Goal: Ask a question

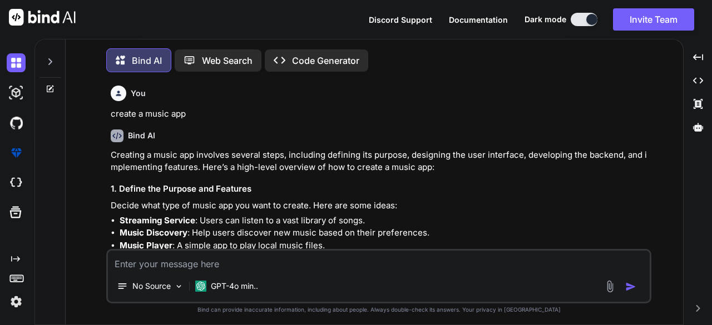
type textarea "x"
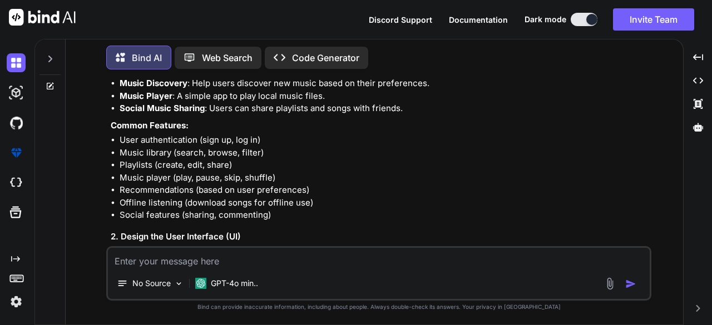
type textarea "i"
type textarea "x"
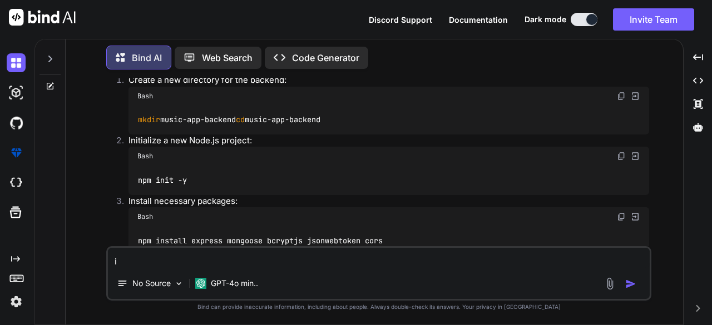
scroll to position [5025, 0]
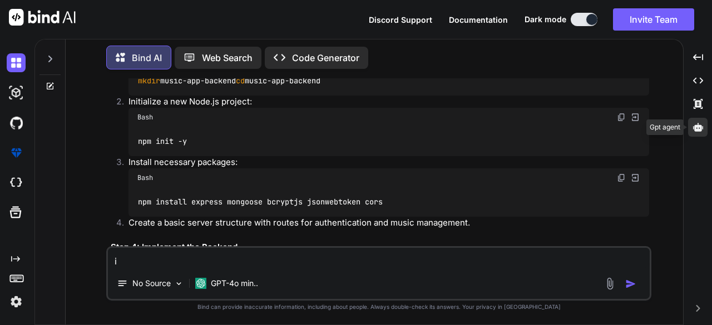
type textarea "i"
click at [702, 122] on div at bounding box center [697, 127] width 19 height 19
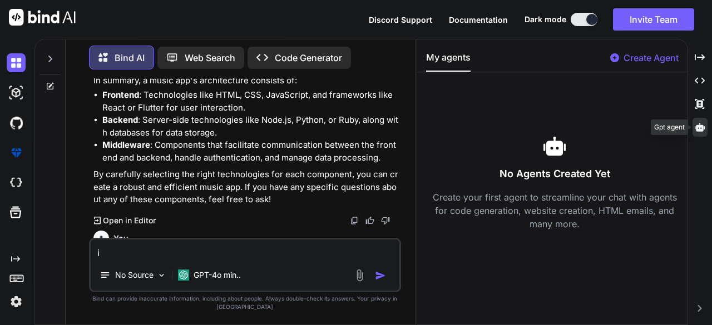
scroll to position [5675, 0]
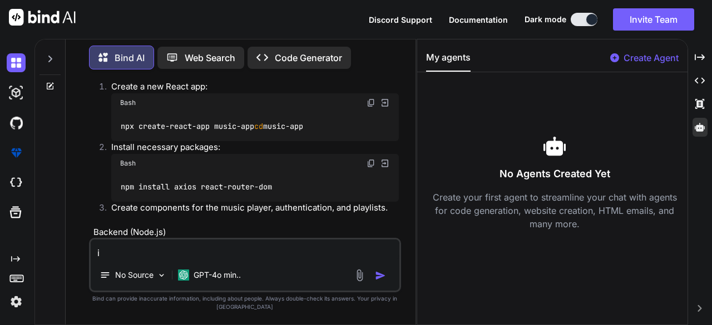
click at [641, 59] on p "Create Agent" at bounding box center [650, 57] width 55 height 13
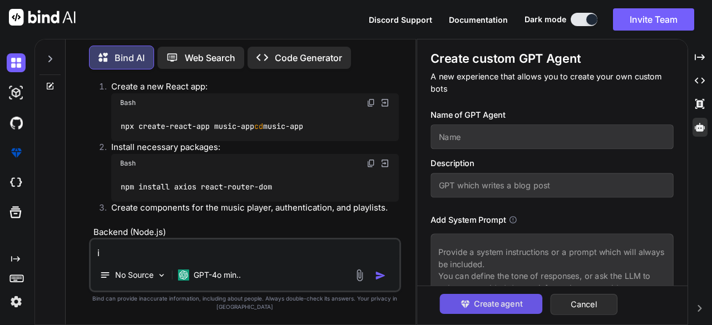
click at [506, 309] on span "Create agent" at bounding box center [498, 304] width 48 height 12
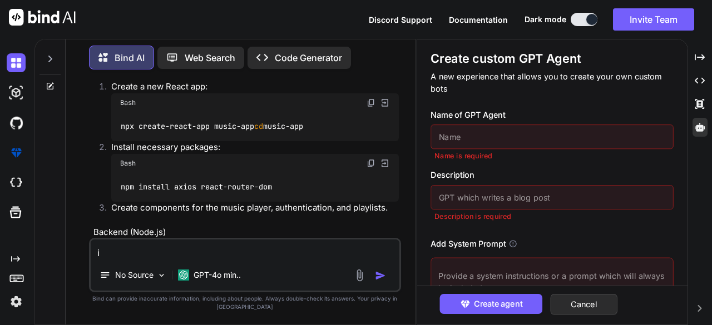
click at [543, 140] on input "text" at bounding box center [552, 137] width 243 height 24
type textarea "x"
type input "h"
type textarea "x"
type input "ha"
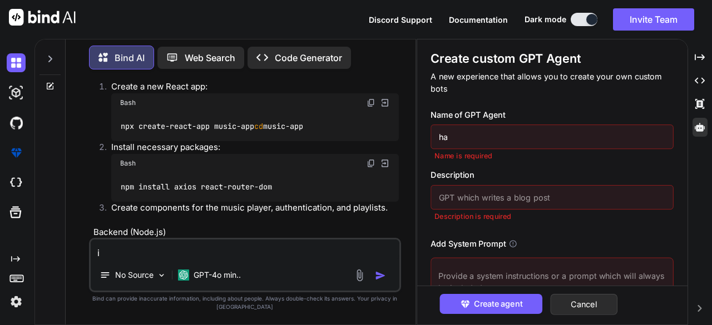
type textarea "x"
type input "har"
type textarea "x"
type input "[PERSON_NAME]"
type textarea "x"
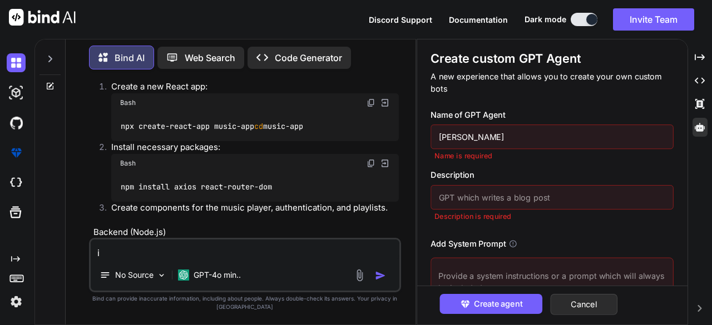
type input "[PERSON_NAME]"
click at [560, 189] on input "text" at bounding box center [552, 197] width 243 height 24
type textarea "x"
type input "a"
type textarea "x"
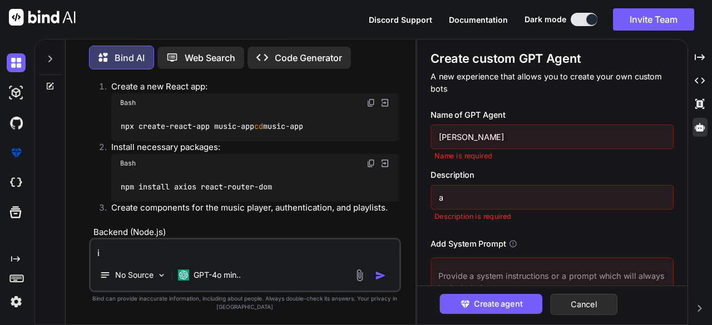
type input "a"
type textarea "x"
type input "a a"
type textarea "x"
type input "a ag"
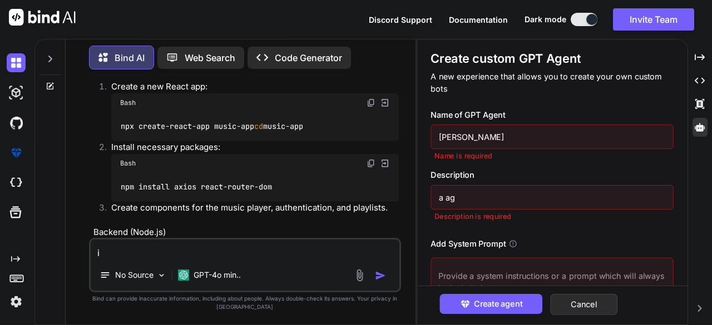
type textarea "x"
type input "a age"
type textarea "x"
type input "a agen"
type textarea "x"
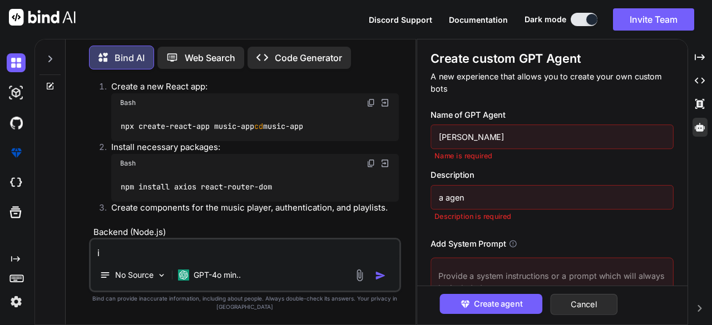
type input "a agent"
type textarea "x"
type input "a agent"
type textarea "x"
type input "a agent w"
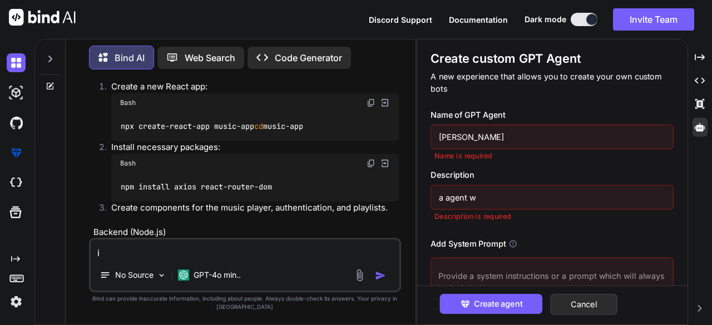
type textarea "x"
type input "a agent [PERSON_NAME]"
type textarea "x"
type input "a agent whi"
type textarea "x"
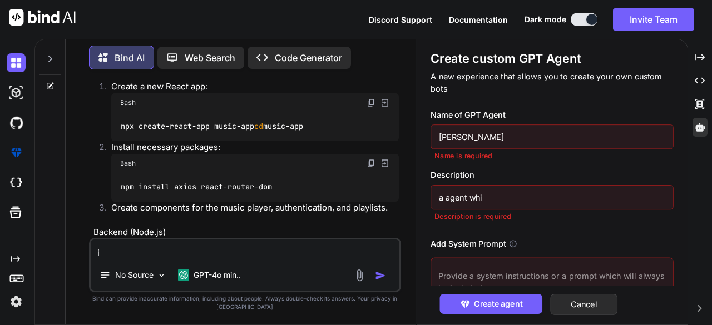
type input "a agent whic"
type textarea "x"
type input "a agent which"
type textarea "x"
type input "a agent which"
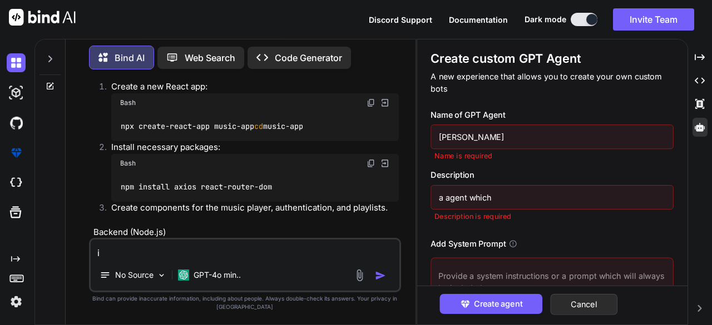
type textarea "x"
type input "a agent which w"
type textarea "x"
type input "a agent which wr"
type textarea "x"
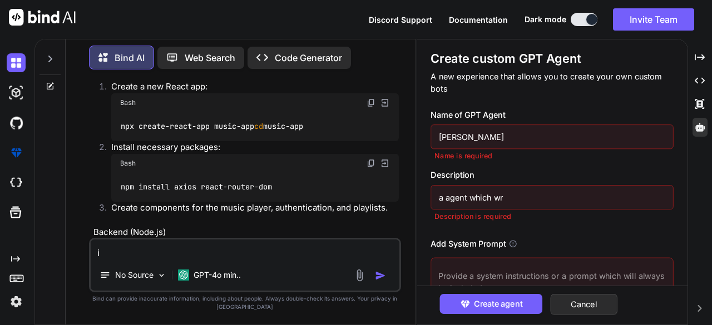
type input "a agent which wri"
type textarea "x"
type input "a agent which writ"
type textarea "x"
type input "a agent which write"
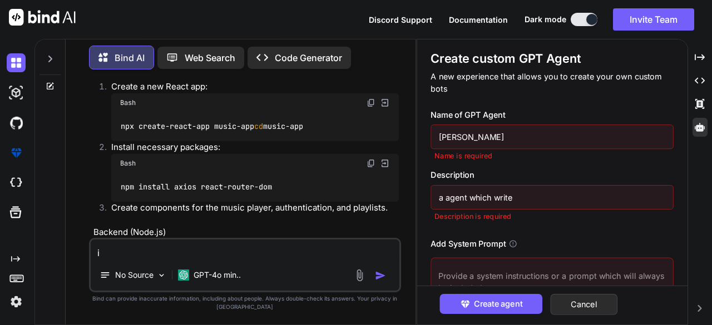
type textarea "x"
type input "a agent which writes"
type textarea "x"
type input "a agent which writes v"
type textarea "x"
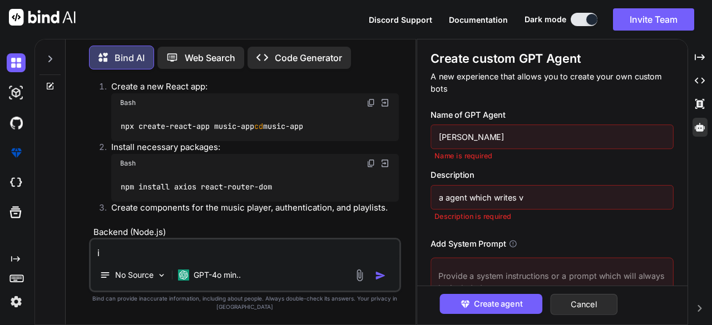
type input "a agent which writes vl"
type textarea "x"
type input "a agent which writes vlo"
type textarea "x"
type input "a agent which writes vlog"
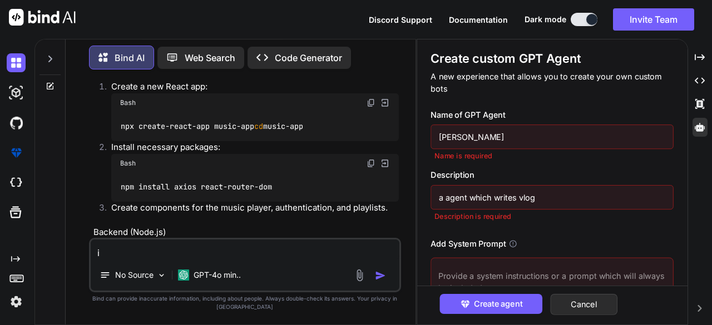
type textarea "x"
type input "a agent which writes vlog"
type textarea "x"
type input "a agent which writes vlog a"
type textarea "x"
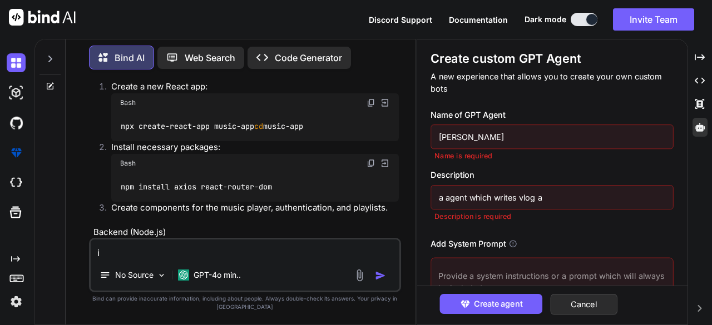
type input "a agent which writes vlog ab"
type textarea "x"
type input "a agent which writes vlog abo"
type textarea "x"
type input "a agent which writes vlog abou"
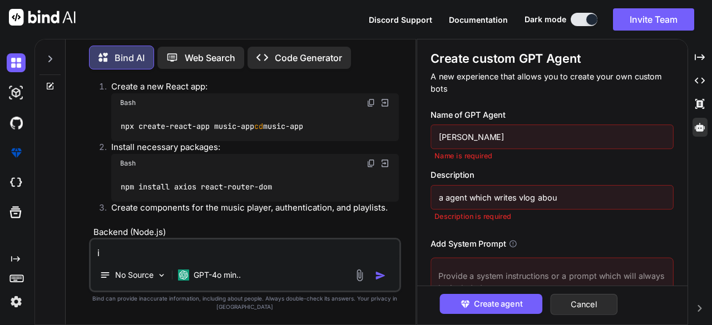
type textarea "x"
type input "a agent which writes vlog about"
type textarea "x"
type input "a agent which writes vlog about"
type textarea "x"
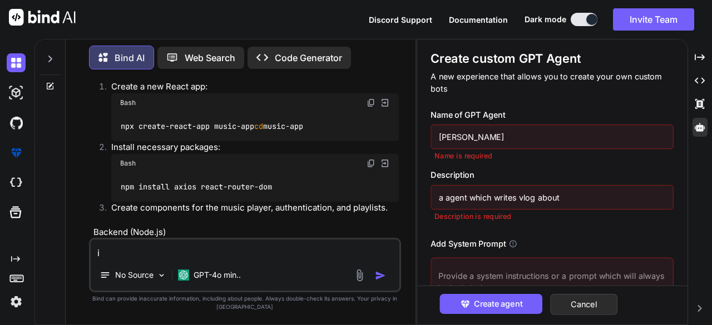
type input "a agent which writes vlog about f"
type textarea "x"
type input "a agent which writes vlog about fo"
type textarea "x"
type input "a agent which writes vlog about foo"
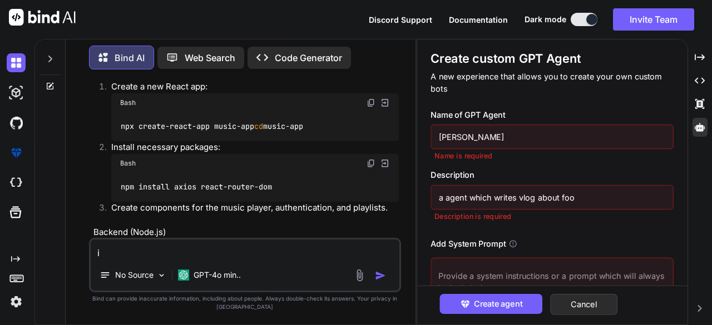
type textarea "x"
type input "a agent which writes vlog about foot"
type textarea "x"
type input "a agent which writes vlog about footb"
type textarea "x"
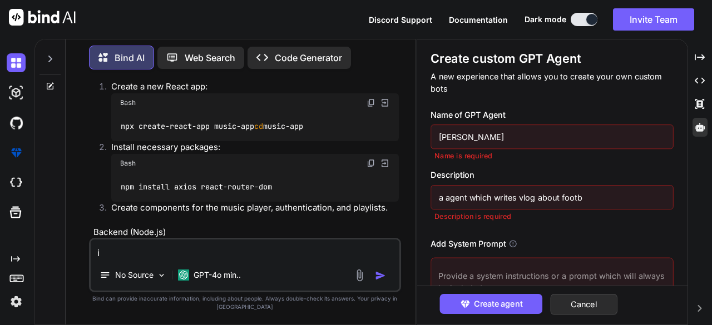
type input "a agent which writes vlog about footba"
type textarea "x"
type input "a agent which writes vlog about footbal"
type textarea "x"
type input "a agent which writes vlog about football"
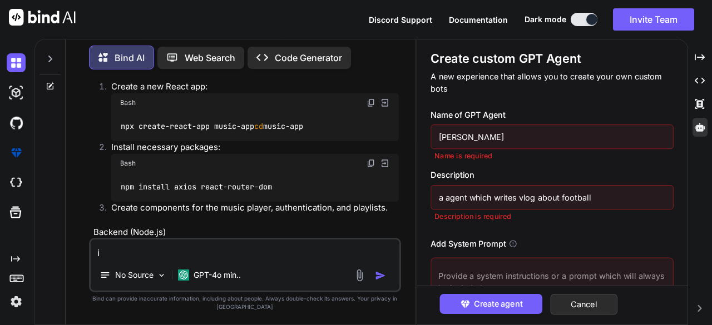
type textarea "x"
type input "a agent which writes vlog about football"
type textarea "x"
type input "a agent which writes vlog about football m"
type textarea "x"
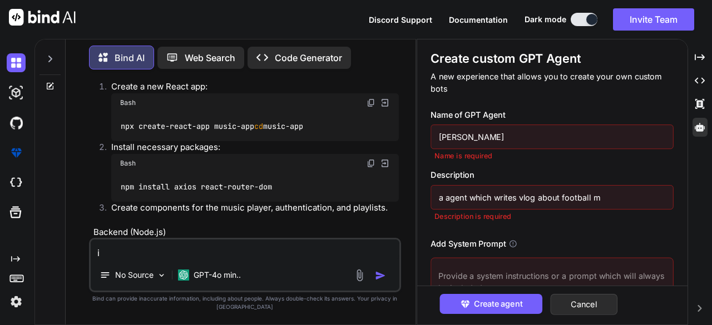
type input "a agent which writes vlog about football ma"
type textarea "x"
type input "a agent which writes vlog about football mat"
type textarea "x"
type input "a agent which writes vlog about football matc"
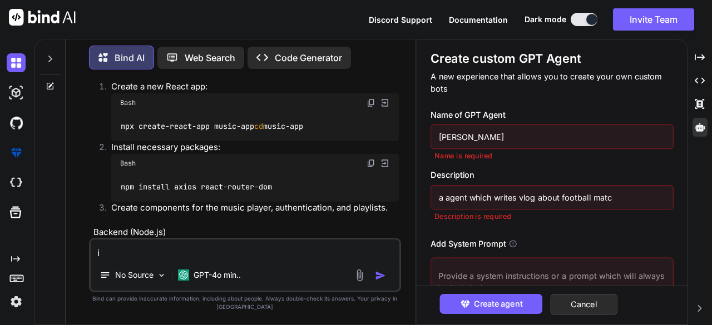
type textarea "x"
type input "a agent which writes vlog about football match"
type textarea "x"
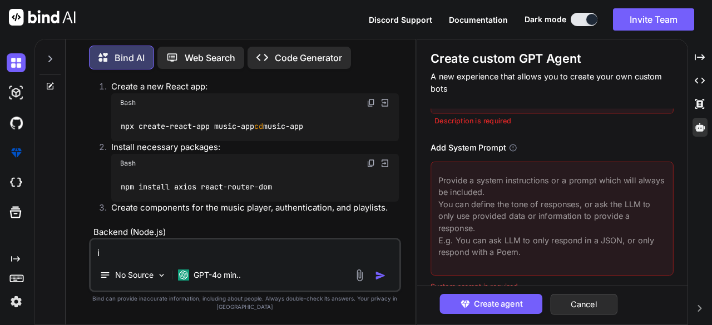
scroll to position [93, 0]
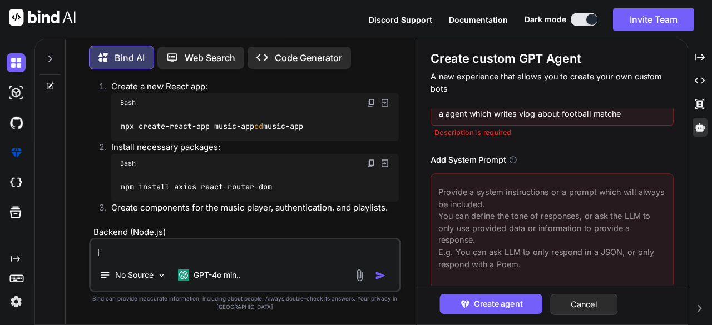
type input "a agent which writes vlog about football matche"
click at [677, 146] on div "Name of GPT Agent [PERSON_NAME] Name is required Description a agent which writ…" at bounding box center [556, 199] width 251 height 183
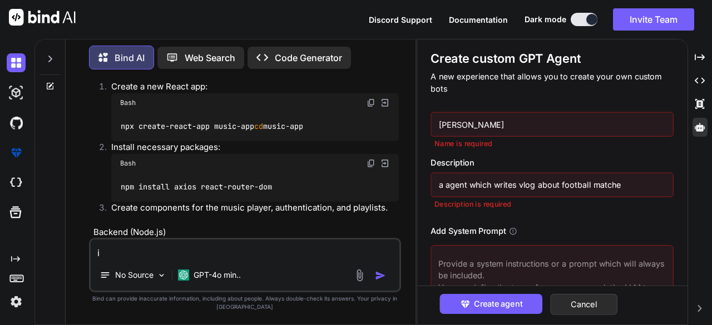
scroll to position [0, 0]
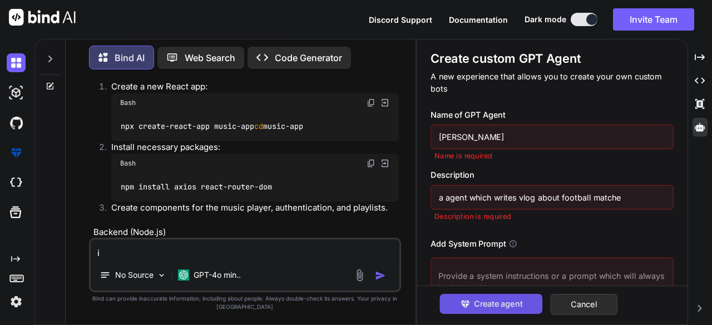
click at [502, 305] on span "Create agent" at bounding box center [498, 304] width 48 height 12
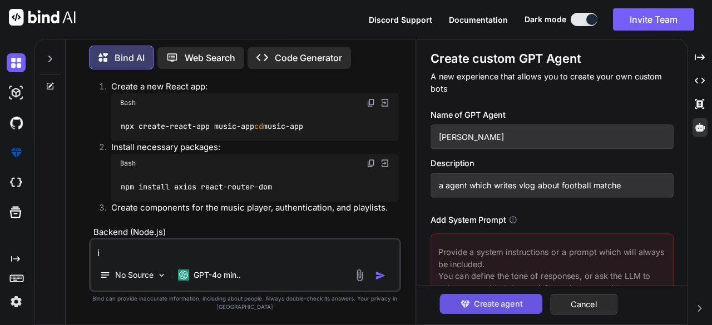
click at [502, 305] on span "Create agent" at bounding box center [498, 304] width 48 height 12
type textarea "x"
click at [685, 277] on div "Create custom GPT Agent A new experience that allows you to create your own cus…" at bounding box center [552, 178] width 270 height 279
click at [683, 267] on div "Create custom GPT Agent A new experience that allows you to create your own cus…" at bounding box center [552, 178] width 270 height 279
drag, startPoint x: 683, startPoint y: 267, endPoint x: 683, endPoint y: 256, distance: 11.7
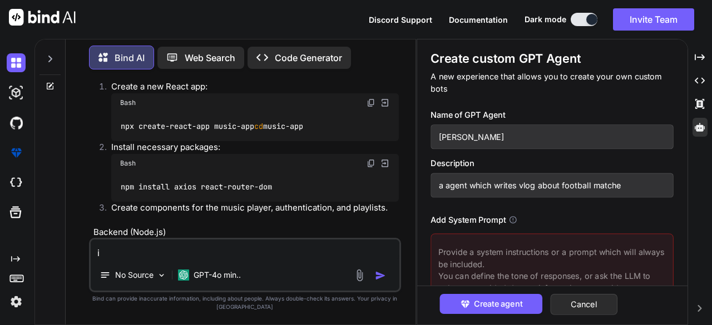
click at [683, 256] on div "Create custom GPT Agent A new experience that allows you to create your own cus…" at bounding box center [552, 178] width 270 height 279
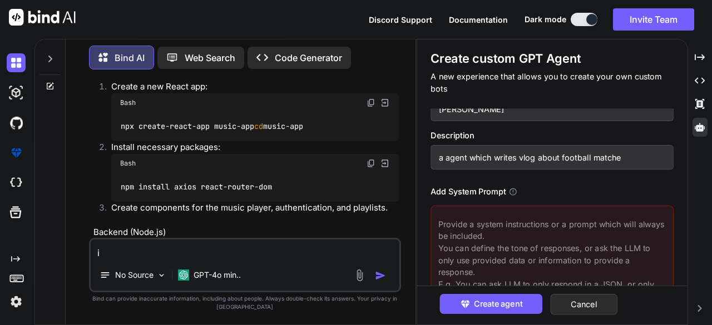
scroll to position [80, 0]
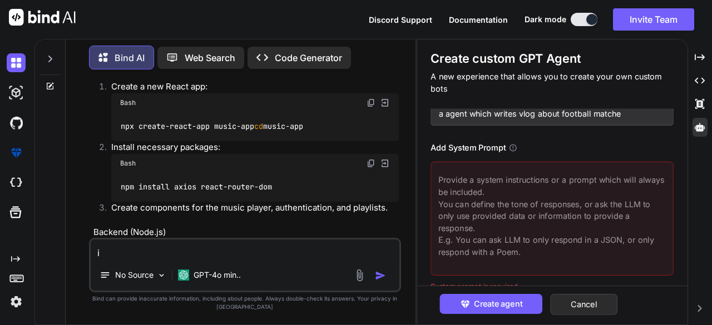
click at [447, 197] on textarea at bounding box center [552, 219] width 243 height 114
type textarea "x"
type textarea "u"
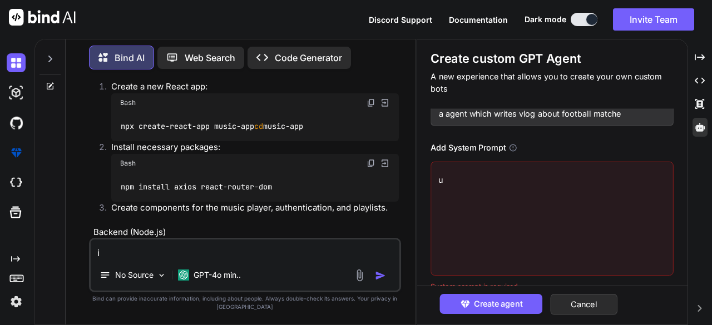
type textarea "x"
type textarea "us"
type textarea "x"
type textarea "use"
type textarea "x"
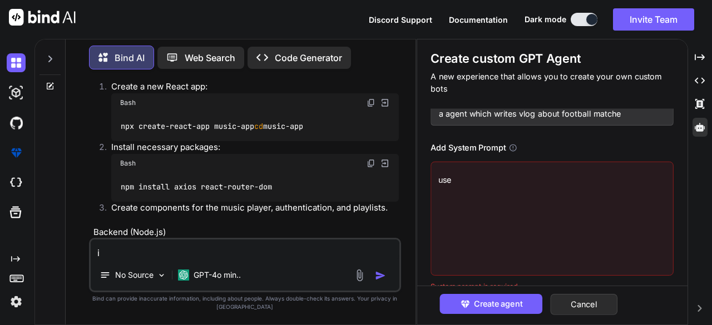
type textarea "use"
type textarea "x"
type textarea "use n"
type textarea "x"
type textarea "use no"
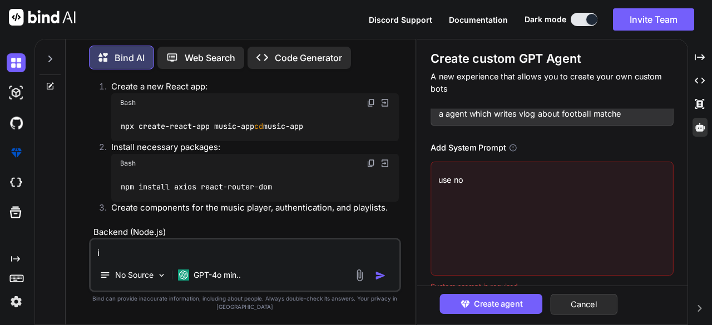
type textarea "x"
type textarea "use nor"
type textarea "x"
type textarea "use norm"
type textarea "x"
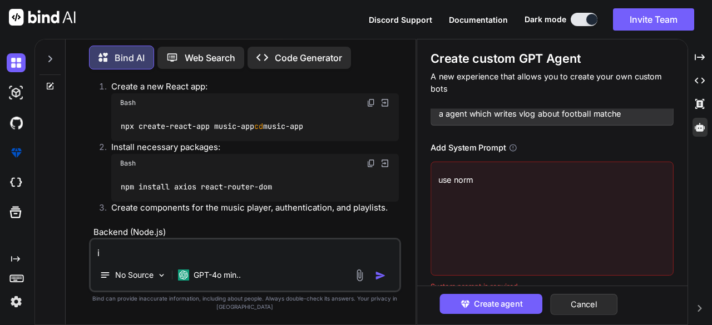
type textarea "use [PERSON_NAME]"
type textarea "x"
type textarea "use normal"
type textarea "x"
type textarea "use normal"
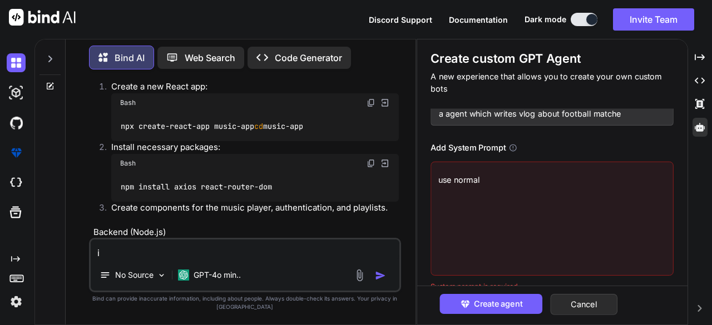
type textarea "x"
type textarea "use normal to"
type textarea "x"
type textarea "use normal ton"
type textarea "x"
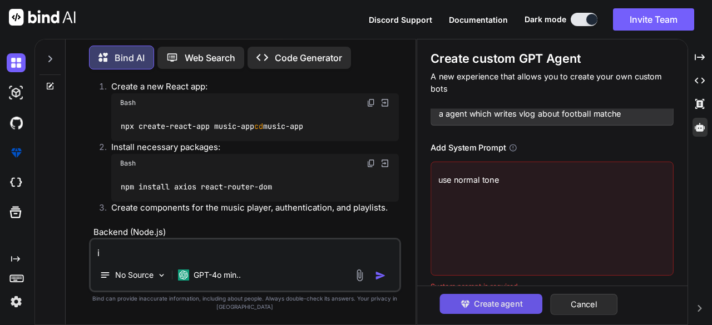
type textarea "use normal tone"
click at [479, 311] on button "Create agent" at bounding box center [491, 304] width 103 height 20
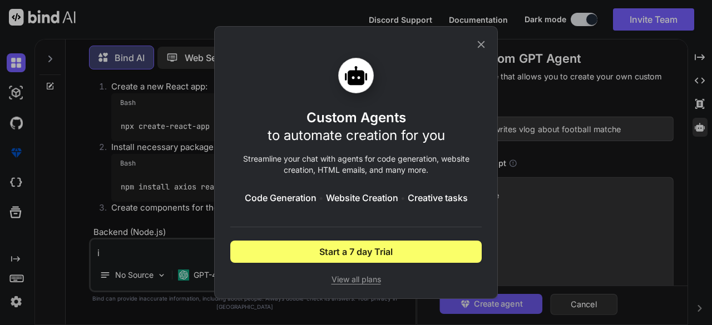
scroll to position [62, 0]
click at [483, 39] on icon at bounding box center [481, 44] width 12 height 12
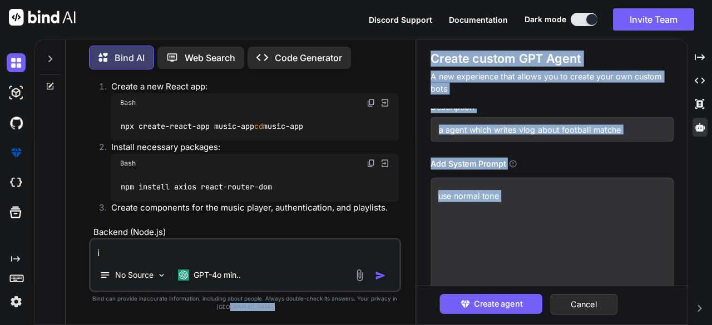
drag, startPoint x: 405, startPoint y: 310, endPoint x: 465, endPoint y: 293, distance: 61.9
click at [465, 293] on div "Bind AI Web Search Created with Pixso. Code Generator You create a music app Bi…" at bounding box center [372, 182] width 677 height 286
click at [465, 293] on div "Create agent Cancel" at bounding box center [552, 305] width 270 height 39
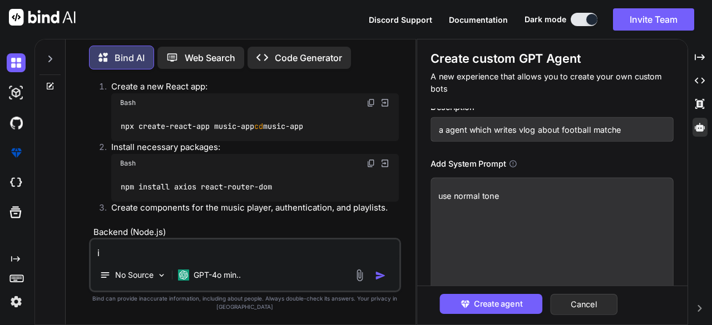
click at [465, 294] on div "Create agent Cancel" at bounding box center [552, 305] width 270 height 39
click at [465, 295] on button "Create agent" at bounding box center [491, 304] width 103 height 20
type textarea "x"
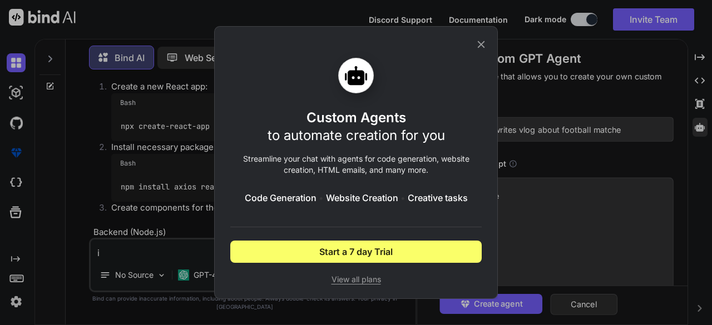
click at [369, 280] on span "View all plans" at bounding box center [355, 279] width 251 height 11
click at [476, 43] on icon at bounding box center [481, 44] width 12 height 12
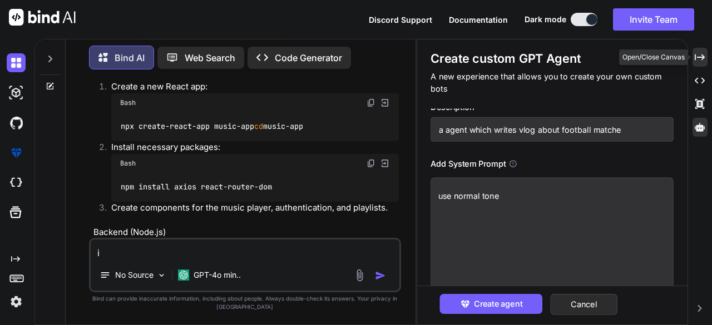
click at [695, 60] on icon "Created with Pixso." at bounding box center [699, 57] width 10 height 10
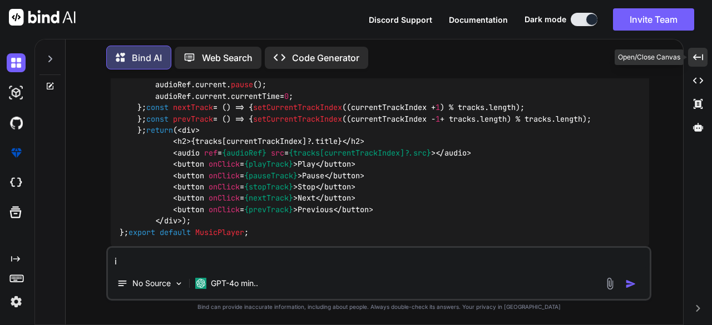
scroll to position [5025, 0]
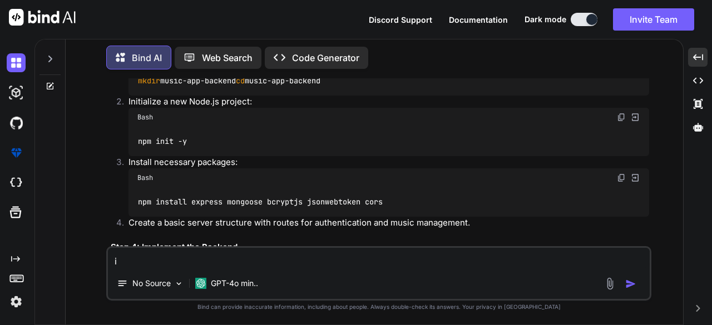
click at [278, 260] on textarea "i" at bounding box center [378, 258] width 541 height 20
type textarea "i want to create a bus simulator app"
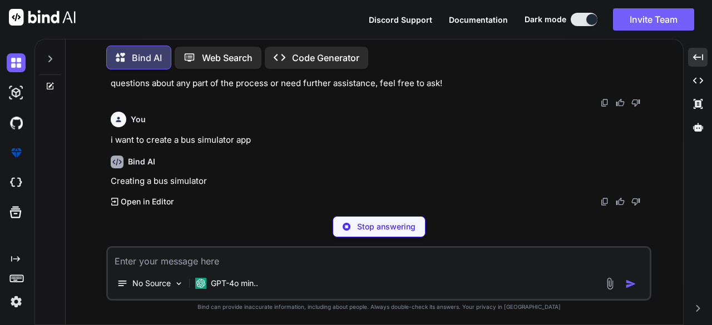
scroll to position [7274, 0]
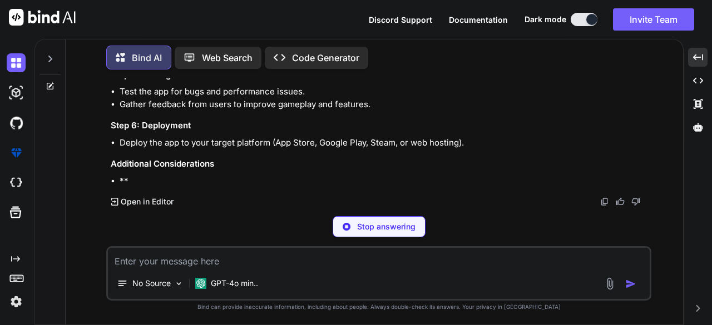
click at [252, 228] on div "Stop answering" at bounding box center [378, 226] width 545 height 21
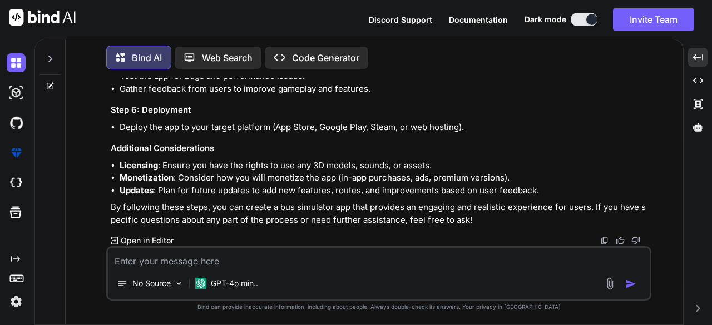
scroll to position [7784, 0]
click at [506, 263] on textarea at bounding box center [378, 258] width 541 height 20
type textarea "how should i create map for my bus simulator game"
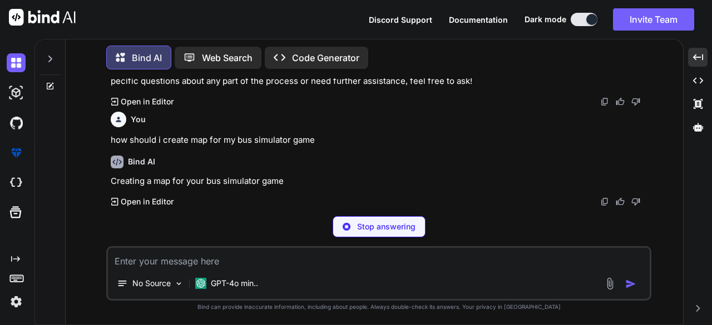
scroll to position [8448, 0]
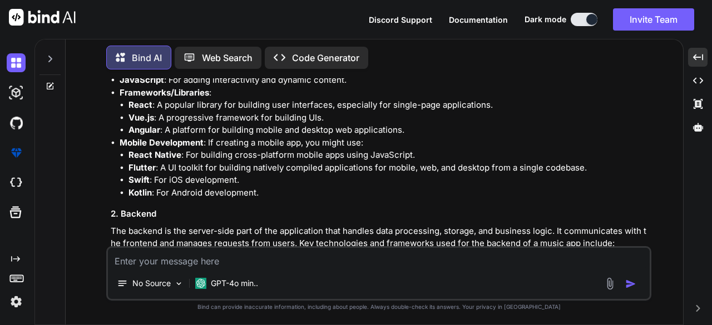
scroll to position [3796, 0]
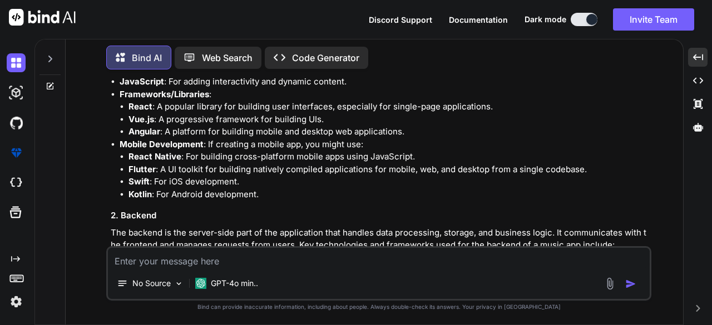
click at [44, 82] on div at bounding box center [50, 86] width 30 height 9
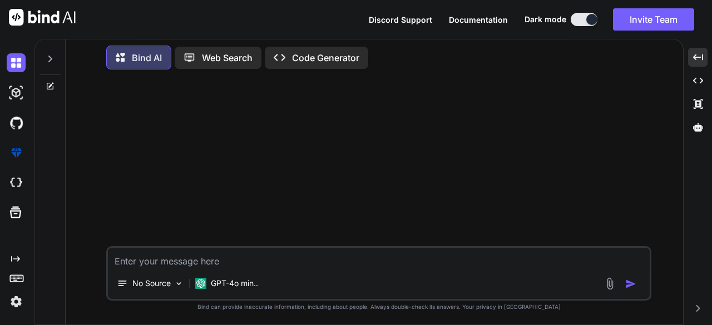
scroll to position [0, 0]
click at [50, 62] on div at bounding box center [49, 56] width 21 height 38
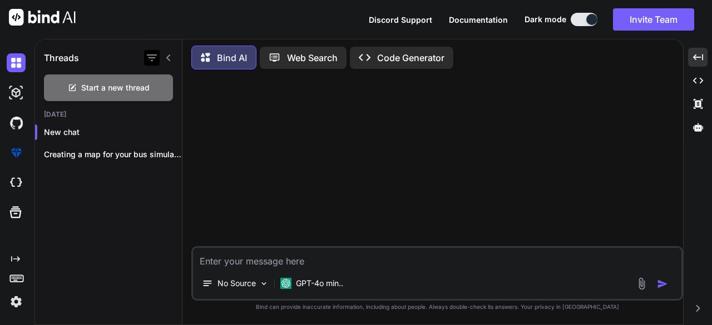
click at [156, 54] on icon "button" at bounding box center [152, 57] width 10 height 7
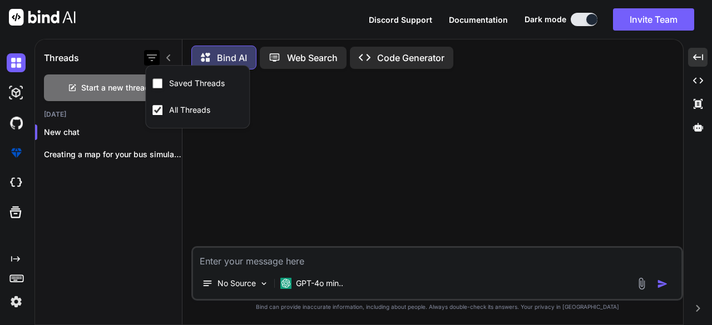
click at [156, 54] on icon "button" at bounding box center [152, 57] width 10 height 7
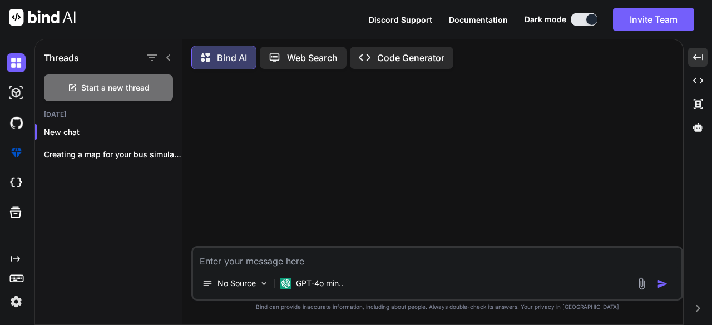
click at [258, 248] on textarea at bounding box center [437, 258] width 488 height 20
click at [266, 256] on textarea at bounding box center [437, 258] width 488 height 20
type textarea "i want to create a fitness app what are frontend,backend,middleware files neede…"
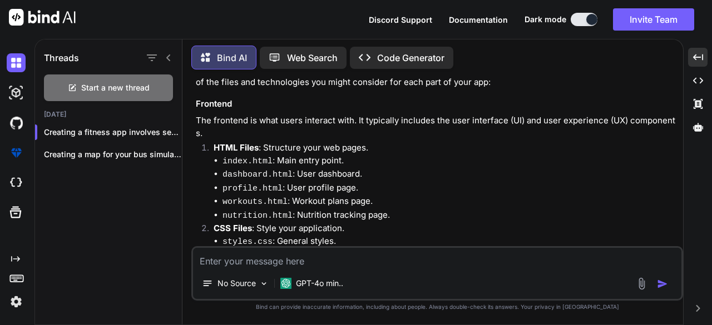
scroll to position [78, 0]
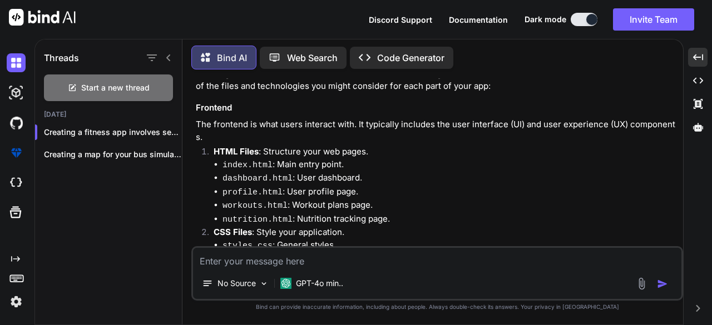
click at [326, 264] on textarea at bounding box center [437, 258] width 488 height 20
